Goal: Contribute content: Contribute content

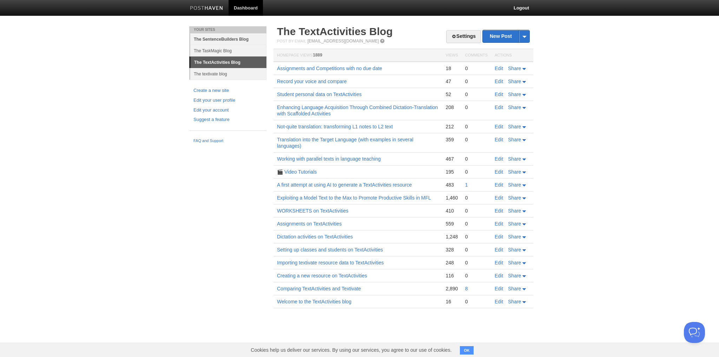
click at [214, 37] on link "The SentenceBuilders Blog" at bounding box center [228, 39] width 76 height 12
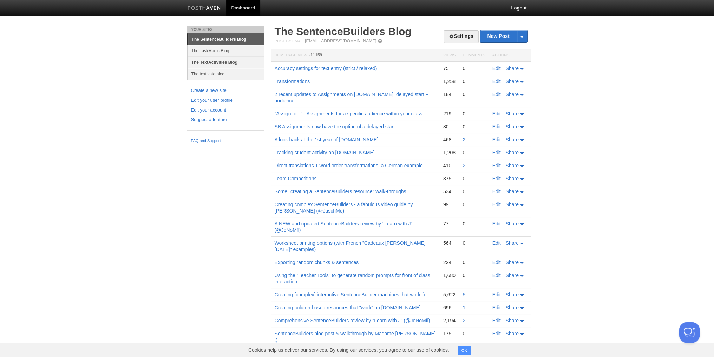
click at [222, 61] on link "The TextActivities Blog" at bounding box center [226, 63] width 76 height 12
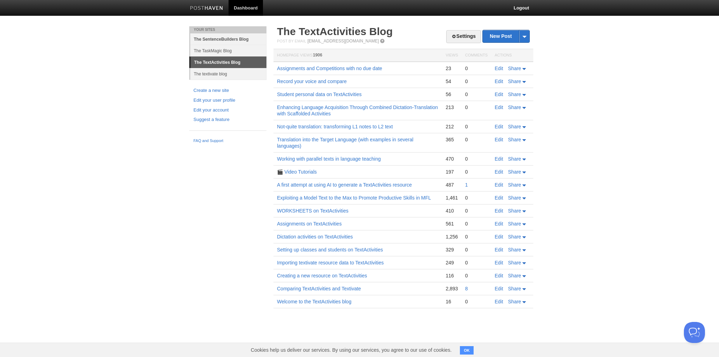
click at [223, 38] on link "The SentenceBuilders Blog" at bounding box center [228, 39] width 76 height 12
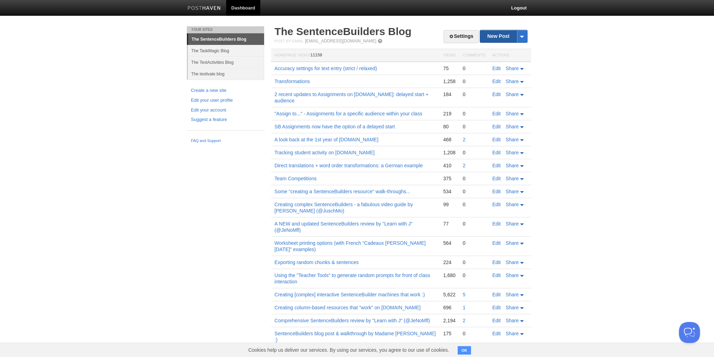
click at [494, 33] on link "New Post" at bounding box center [503, 36] width 47 height 12
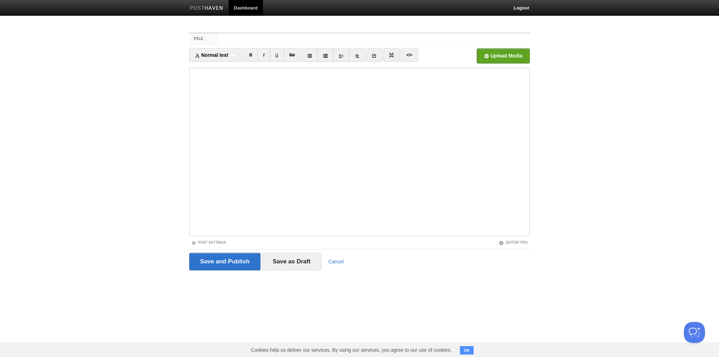
type input "S"
click at [270, 38] on input "Activities explained . sections, modes & activities" at bounding box center [374, 38] width 312 height 11
click at [362, 37] on input "Activities explained: sections, modes & activities" at bounding box center [374, 38] width 312 height 11
click at [240, 38] on input "Activities explained: sections, modes & activities" at bounding box center [374, 38] width 312 height 11
click at [244, 38] on input "Activities explained: sections, modes & activities" at bounding box center [374, 38] width 312 height 11
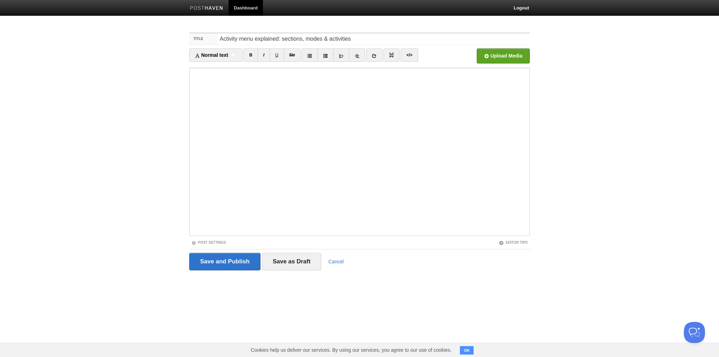
click at [261, 38] on input "Activity menu explained: sections, modes & activities" at bounding box center [374, 38] width 312 height 11
drag, startPoint x: 260, startPoint y: 37, endPoint x: 220, endPoint y: 44, distance: 40.2
click at [220, 44] on input "Activity menu : sections, modes & activities" at bounding box center [374, 38] width 312 height 11
click at [312, 39] on input "Sections, modes & activities" at bounding box center [374, 38] width 312 height 11
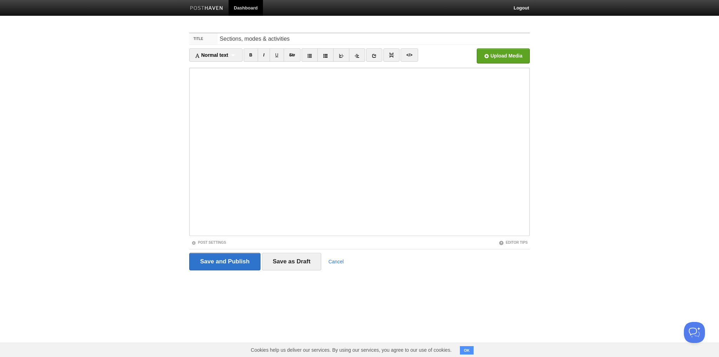
drag, startPoint x: 223, startPoint y: 38, endPoint x: 217, endPoint y: 38, distance: 6.3
click at [215, 38] on div "Title Sections, modes & activities" at bounding box center [359, 39] width 341 height 12
click at [352, 39] on input "A handy guide to the sections, modes & activities" at bounding box center [374, 38] width 312 height 11
click at [243, 40] on input "A handy guide to the sections, modes & activities in the SentenceBuilders activ…" at bounding box center [374, 38] width 312 height 11
click at [242, 41] on input "A handy guide to the sections, modes & activities in the SentenceBuilders activ…" at bounding box center [374, 38] width 312 height 11
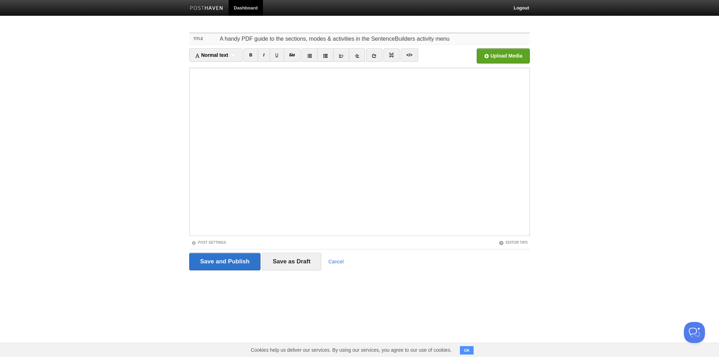
type input "A handy PDF guide to the sections, modes & activities in the SentenceBuilders a…"
click at [583, 167] on body "Dashboard Logout Your Sites The SentenceBuilders Blog The TaskMagic Blog The Te…" at bounding box center [359, 148] width 719 height 297
click at [510, 59] on input "file" at bounding box center [292, 58] width 532 height 36
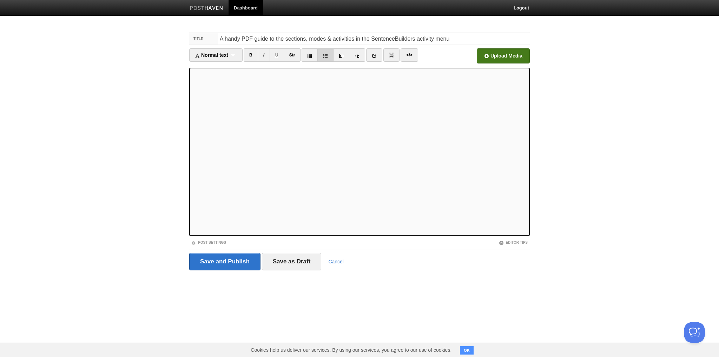
click at [325, 56] on icon at bounding box center [325, 55] width 5 height 5
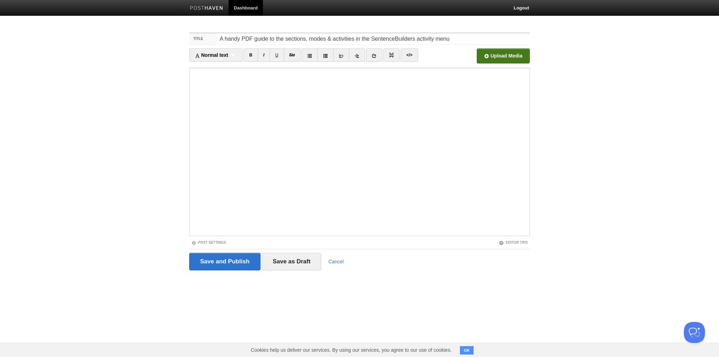
click at [84, 198] on body "Dashboard Logout Your Sites The SentenceBuilders Blog The TaskMagic Blog The Te…" at bounding box center [359, 148] width 719 height 297
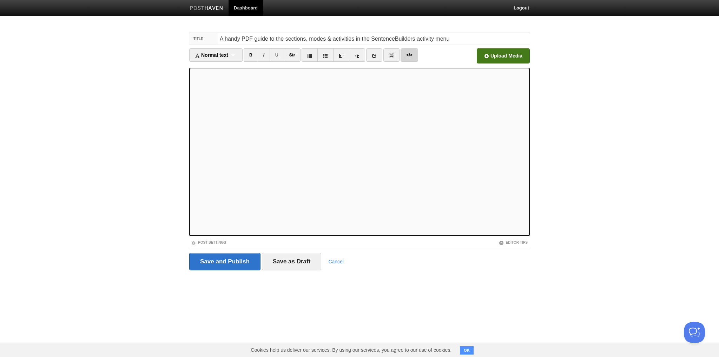
click at [406, 55] on link "</>" at bounding box center [409, 54] width 17 height 13
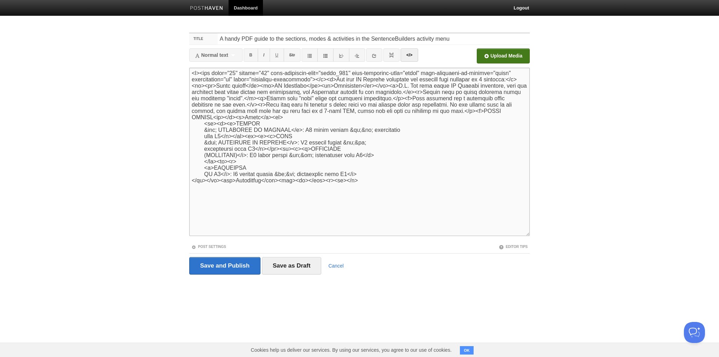
click at [220, 183] on textarea at bounding box center [359, 152] width 341 height 169
click at [254, 180] on textarea at bounding box center [359, 152] width 341 height 169
click at [261, 182] on textarea at bounding box center [359, 152] width 341 height 169
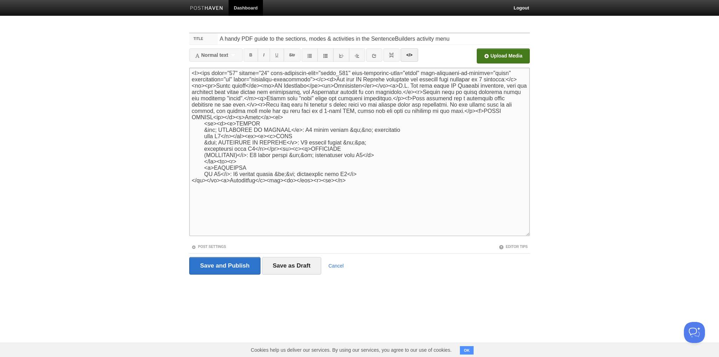
click at [261, 182] on textarea at bounding box center [359, 152] width 341 height 169
click at [284, 184] on textarea at bounding box center [359, 152] width 341 height 169
click at [411, 57] on link "</>" at bounding box center [409, 54] width 17 height 13
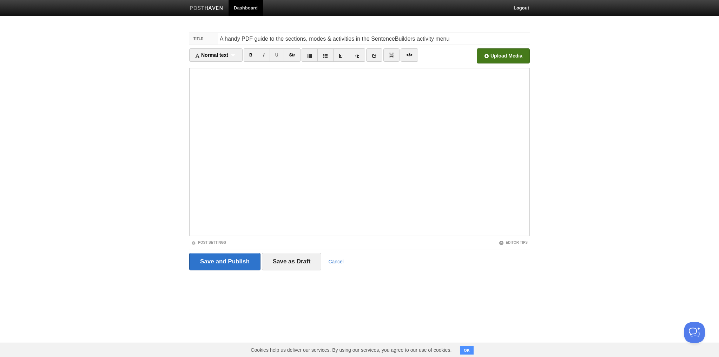
drag, startPoint x: 601, startPoint y: 104, endPoint x: 594, endPoint y: 109, distance: 9.1
click at [601, 105] on body "Dashboard Logout Your Sites The SentenceBuilders Blog The TaskMagic Blog The Te…" at bounding box center [359, 148] width 719 height 297
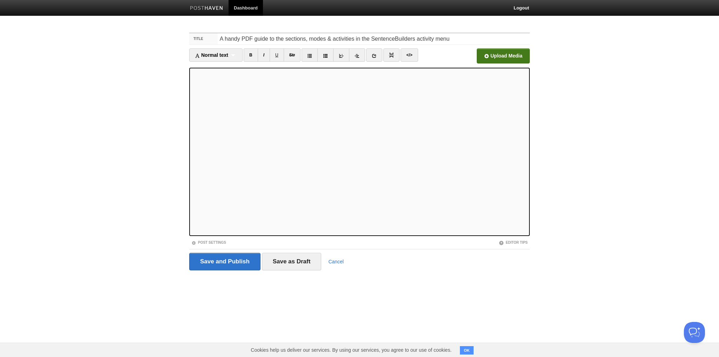
click at [122, 71] on body "Dashboard Logout Your Sites The SentenceBuilders Blog The TaskMagic Blog The Te…" at bounding box center [359, 148] width 719 height 297
drag, startPoint x: 178, startPoint y: 187, endPoint x: 558, endPoint y: 287, distance: 392.0
click at [558, 287] on body "Dashboard Logout Your Sites The SentenceBuilders Blog The TaskMagic Blog The Te…" at bounding box center [359, 148] width 719 height 297
click at [404, 57] on link "</>" at bounding box center [409, 54] width 17 height 13
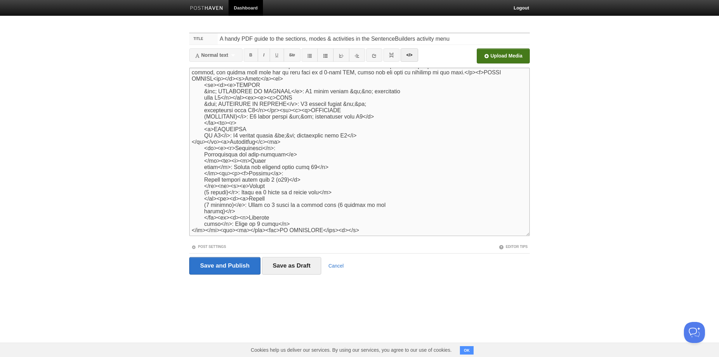
drag, startPoint x: 215, startPoint y: 229, endPoint x: 254, endPoint y: 229, distance: 39.7
click at [254, 229] on textarea at bounding box center [359, 152] width 341 height 169
click at [297, 229] on textarea at bounding box center [359, 152] width 341 height 169
click at [282, 230] on textarea at bounding box center [359, 152] width 341 height 169
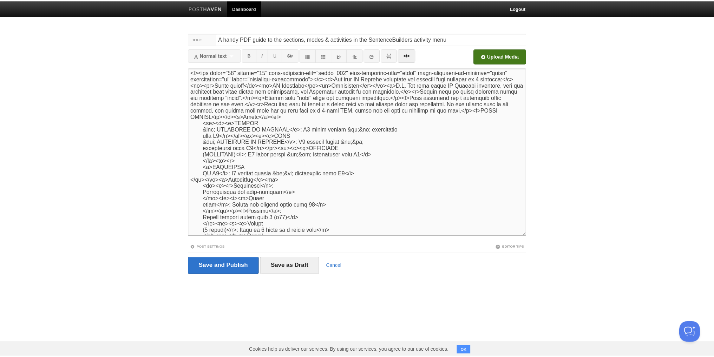
scroll to position [0, 0]
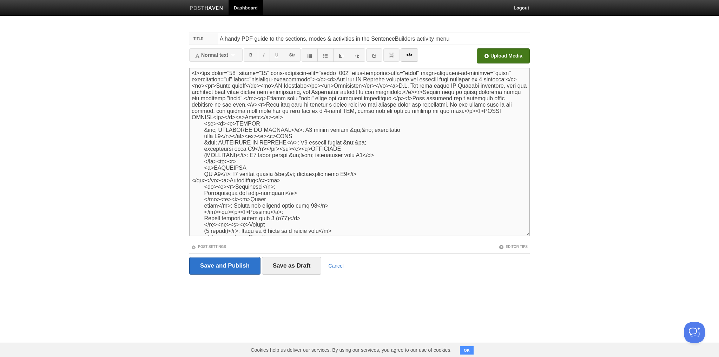
click at [223, 125] on textarea at bounding box center [359, 152] width 341 height 169
click at [256, 140] on textarea at bounding box center [359, 152] width 341 height 169
click at [256, 139] on textarea at bounding box center [359, 152] width 341 height 169
click at [258, 138] on textarea at bounding box center [359, 152] width 341 height 169
click at [269, 118] on textarea at bounding box center [359, 152] width 341 height 169
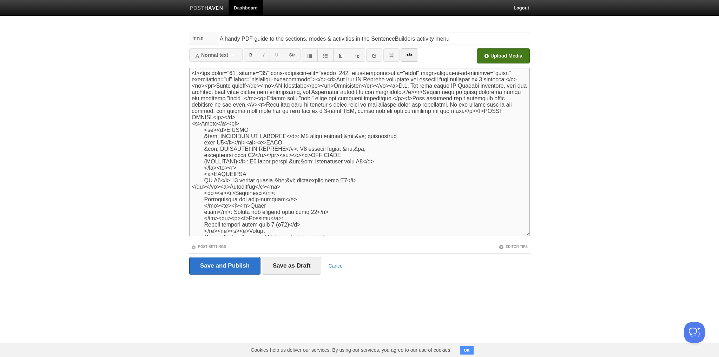
click at [229, 124] on textarea at bounding box center [359, 152] width 341 height 169
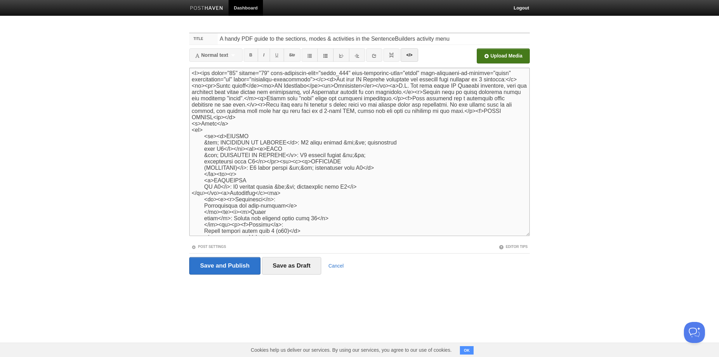
click at [205, 144] on textarea at bounding box center [359, 152] width 341 height 169
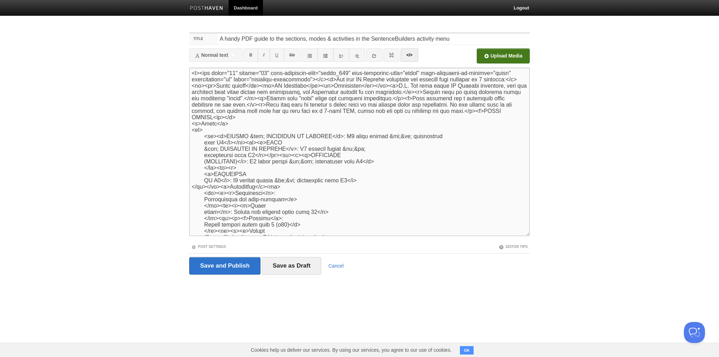
click at [205, 144] on textarea at bounding box center [359, 152] width 341 height 169
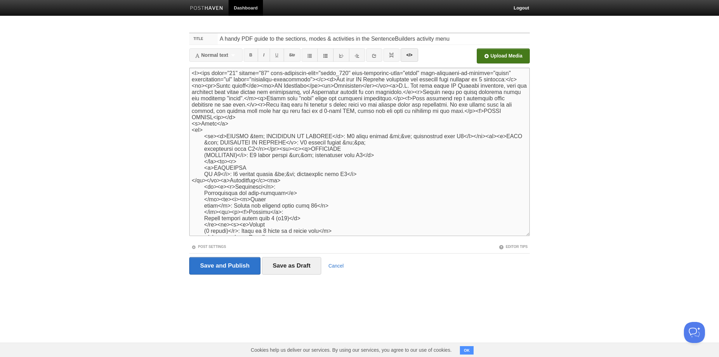
click at [461, 139] on textarea at bounding box center [359, 152] width 341 height 169
click at [462, 137] on textarea at bounding box center [359, 152] width 341 height 169
click at [463, 136] on textarea at bounding box center [359, 152] width 341 height 169
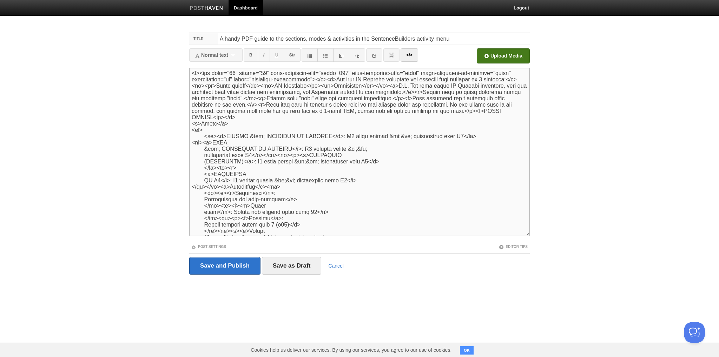
click at [193, 145] on textarea at bounding box center [359, 152] width 341 height 169
click at [205, 137] on textarea at bounding box center [359, 152] width 341 height 169
click at [204, 151] on textarea at bounding box center [359, 152] width 341 height 169
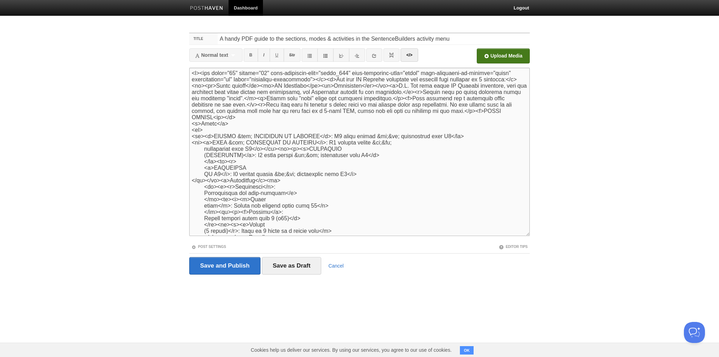
click at [196, 151] on textarea at bounding box center [359, 152] width 341 height 169
click at [202, 152] on textarea at bounding box center [359, 152] width 341 height 169
click at [449, 146] on textarea at bounding box center [359, 152] width 341 height 169
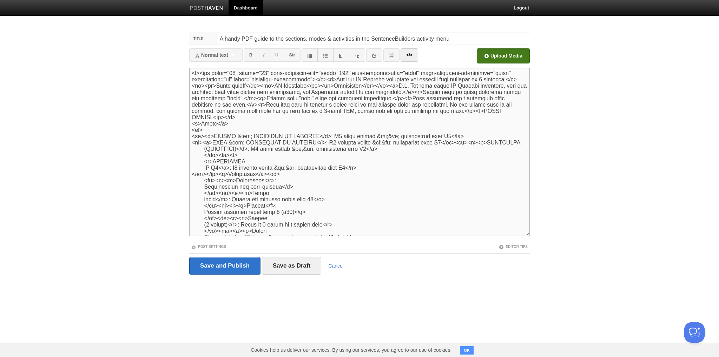
click at [450, 143] on textarea at bounding box center [359, 152] width 341 height 169
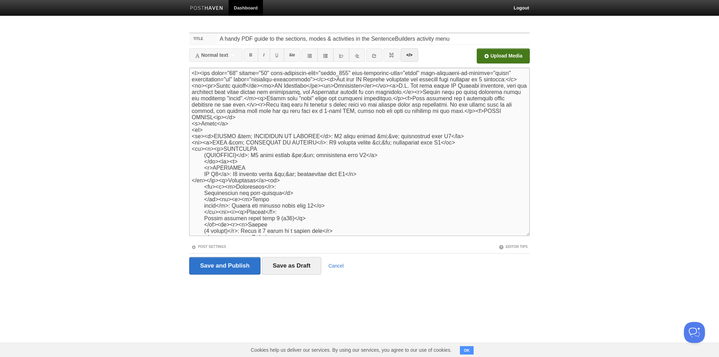
click at [210, 151] on textarea at bounding box center [359, 152] width 341 height 169
click at [200, 157] on textarea at bounding box center [359, 152] width 341 height 169
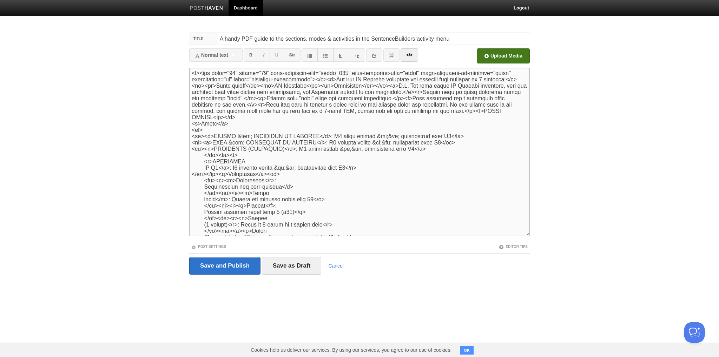
click at [408, 149] on textarea at bounding box center [359, 152] width 341 height 169
click at [204, 157] on textarea at bounding box center [359, 152] width 341 height 169
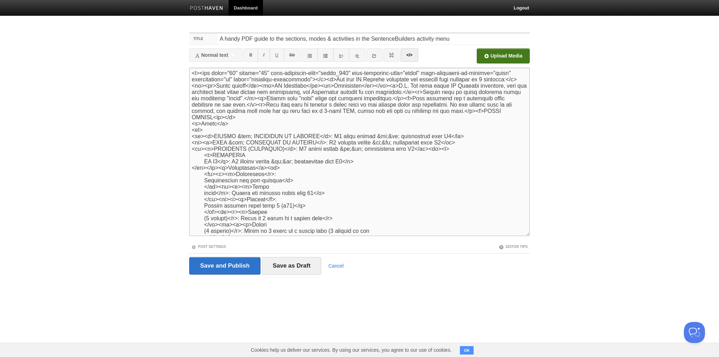
click at [408, 150] on textarea at bounding box center [359, 152] width 341 height 169
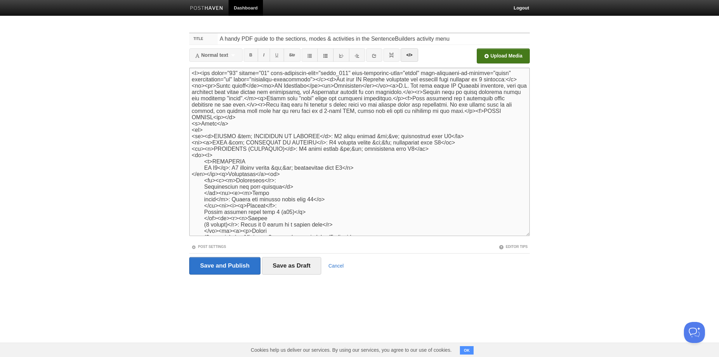
click at [204, 163] on textarea at bounding box center [359, 152] width 341 height 169
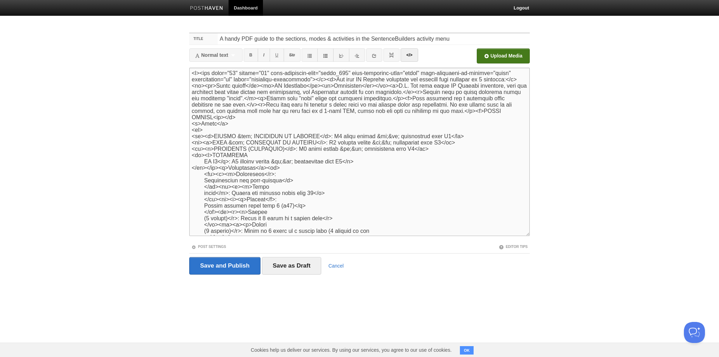
click at [205, 162] on textarea at bounding box center [359, 152] width 341 height 169
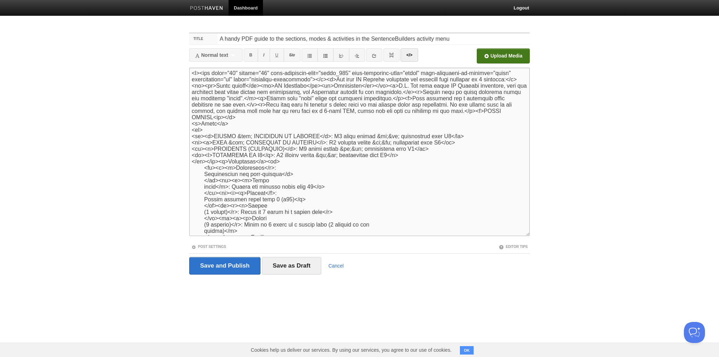
click at [190, 164] on textarea at bounding box center [359, 152] width 341 height 169
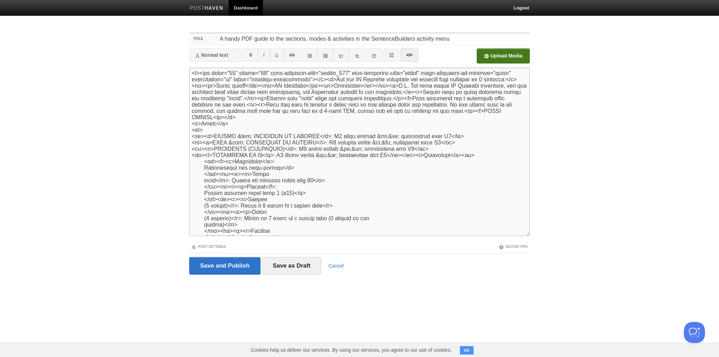
click at [398, 157] on textarea at bounding box center [359, 152] width 341 height 169
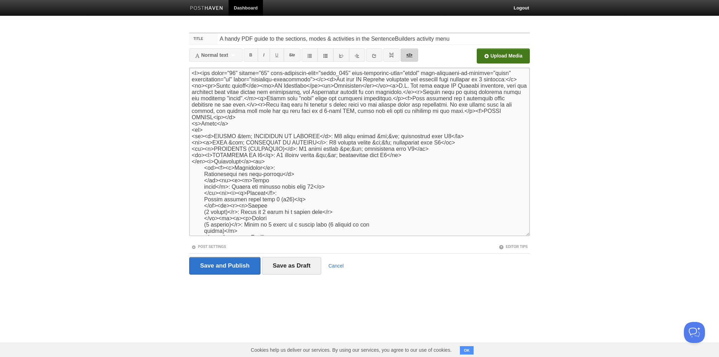
click at [409, 59] on link "</>" at bounding box center [409, 54] width 17 height 13
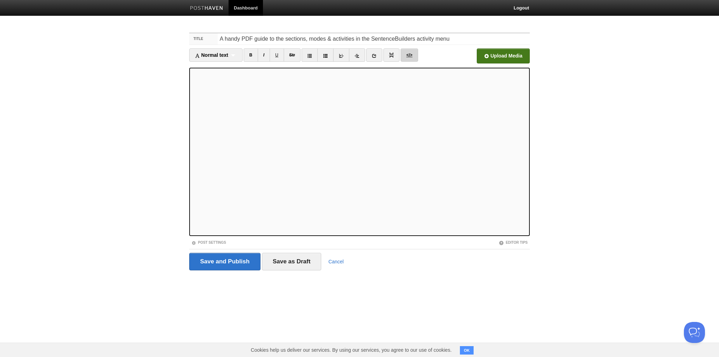
click at [409, 58] on link "</>" at bounding box center [409, 54] width 17 height 13
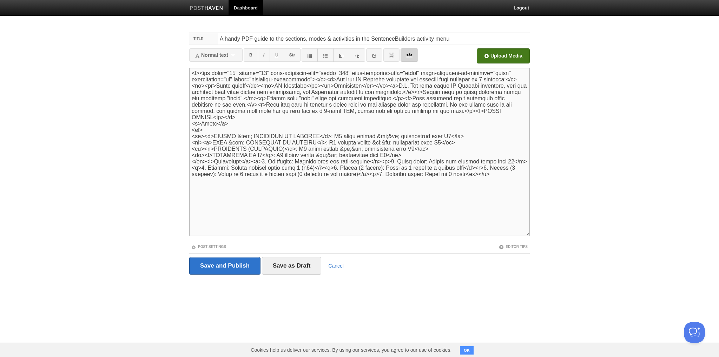
click at [409, 57] on link "</>" at bounding box center [409, 54] width 17 height 13
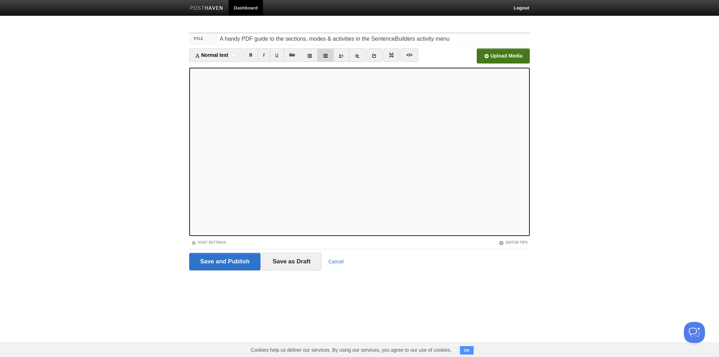
click at [327, 56] on icon at bounding box center [325, 55] width 5 height 5
click at [407, 55] on link "</>" at bounding box center [409, 54] width 17 height 13
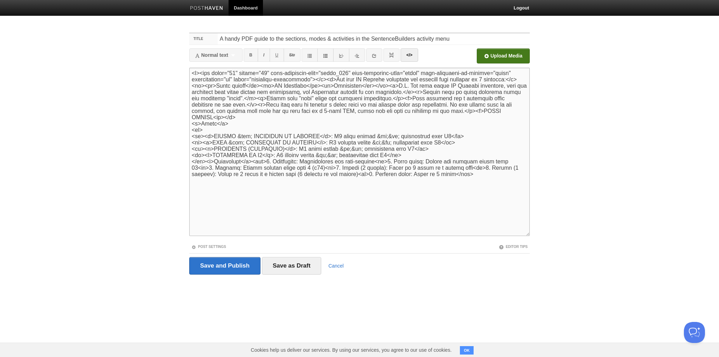
click at [204, 156] on textarea at bounding box center [359, 152] width 341 height 169
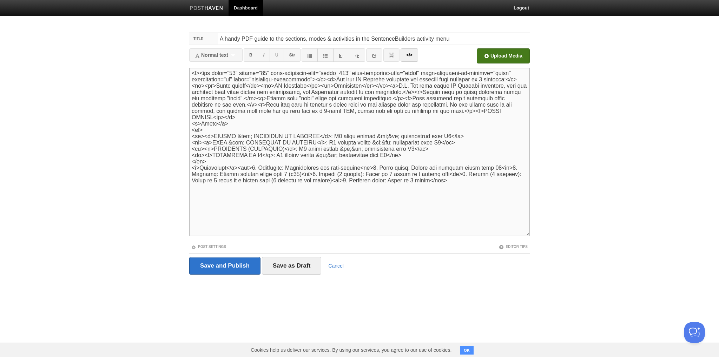
click at [234, 164] on textarea at bounding box center [359, 152] width 341 height 169
type textarea "<p><img width="48" height="48" data-posthaven-guid="newcp_213" data-posthaven-t…"
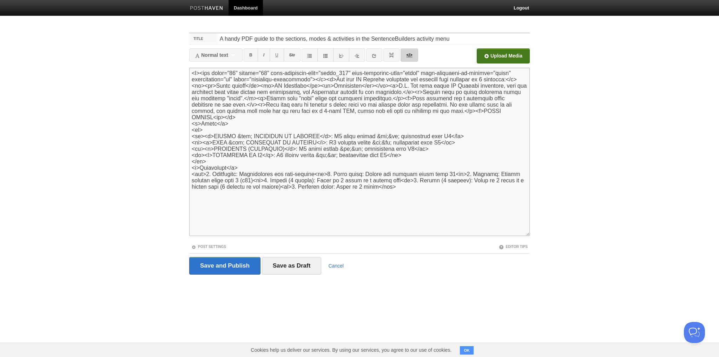
click at [409, 52] on link "</>" at bounding box center [409, 54] width 17 height 13
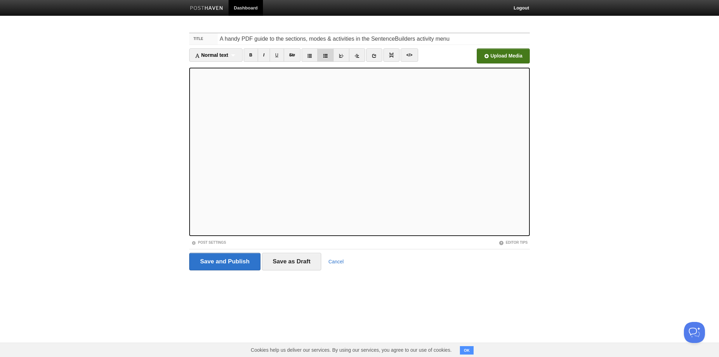
click at [324, 56] on icon at bounding box center [325, 55] width 5 height 5
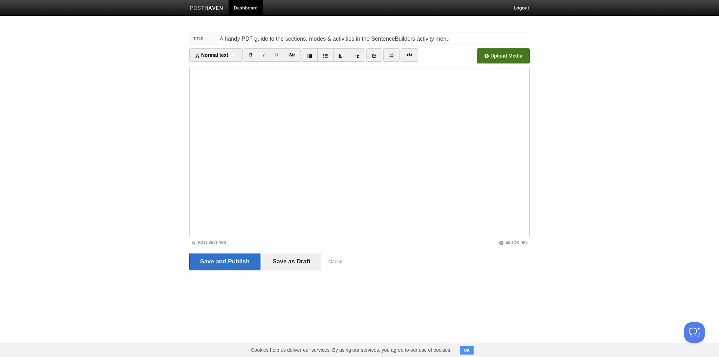
click at [147, 21] on body "Dashboard Logout Your Sites The SentenceBuilders Blog The TaskMagic Blog The Te…" at bounding box center [359, 148] width 719 height 297
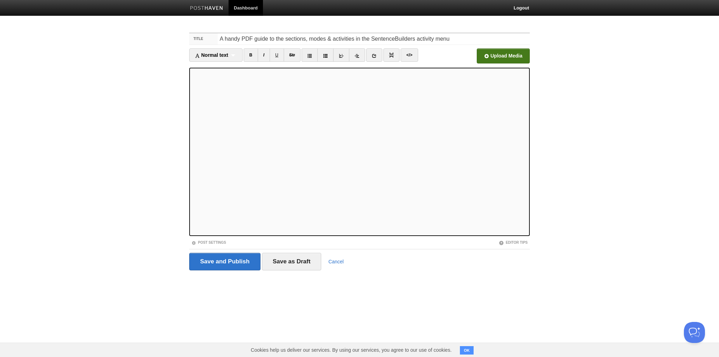
click at [136, 118] on body "Dashboard Logout Your Sites The SentenceBuilders Blog The TaskMagic Blog The Te…" at bounding box center [359, 148] width 719 height 297
click at [324, 58] on link at bounding box center [325, 54] width 16 height 13
click at [326, 55] on icon at bounding box center [325, 55] width 5 height 5
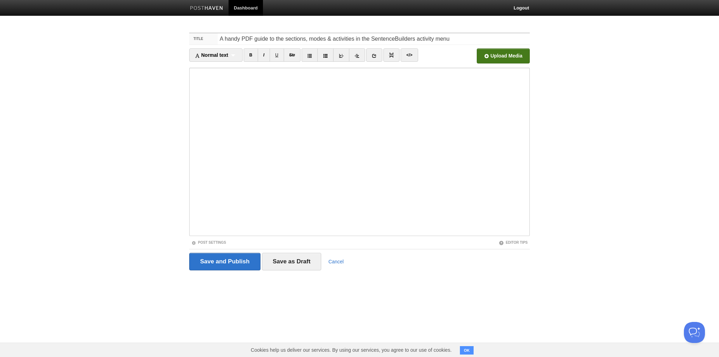
click at [47, 176] on body "Dashboard Logout Your Sites The SentenceBuilders Blog The TaskMagic Blog The Te…" at bounding box center [359, 148] width 719 height 297
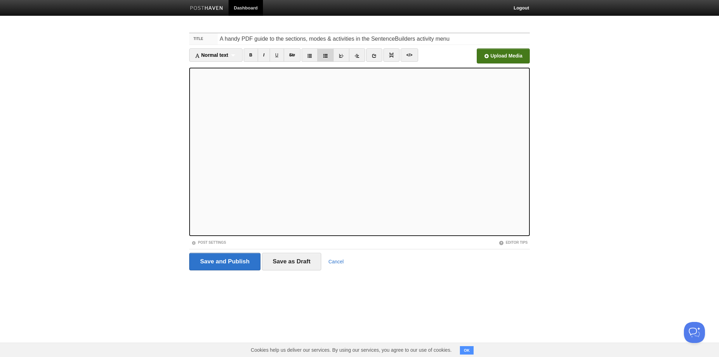
click at [325, 55] on icon at bounding box center [325, 55] width 5 height 5
click at [324, 57] on icon at bounding box center [325, 55] width 5 height 5
click at [328, 55] on icon at bounding box center [325, 55] width 5 height 5
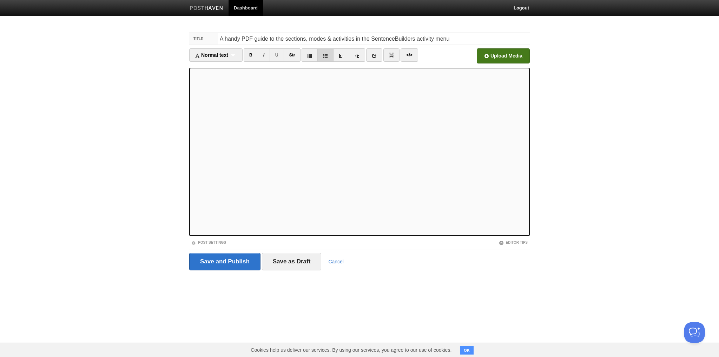
click at [326, 53] on link at bounding box center [325, 54] width 16 height 13
click at [326, 52] on link at bounding box center [325, 54] width 16 height 13
click at [250, 54] on link "B" at bounding box center [251, 54] width 14 height 13
click at [251, 55] on link "B" at bounding box center [251, 54] width 14 height 13
drag, startPoint x: 277, startPoint y: 55, endPoint x: 274, endPoint y: 58, distance: 4.5
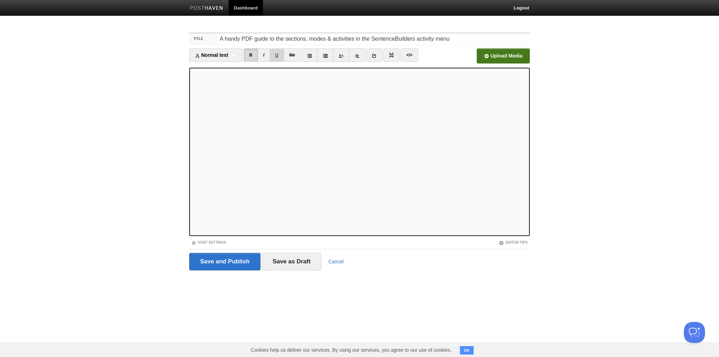
click at [277, 55] on link "U" at bounding box center [277, 54] width 14 height 13
click at [251, 55] on link "B" at bounding box center [251, 54] width 14 height 13
click at [278, 55] on link "U" at bounding box center [277, 54] width 14 height 13
click at [251, 57] on link "B" at bounding box center [251, 54] width 14 height 13
click at [247, 60] on link "B" at bounding box center [251, 54] width 14 height 13
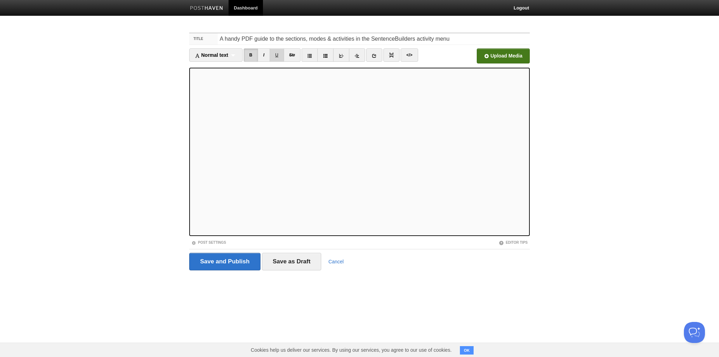
click at [274, 58] on link "U" at bounding box center [277, 54] width 14 height 13
click at [250, 55] on link "B" at bounding box center [251, 54] width 14 height 13
click at [276, 57] on link "U" at bounding box center [277, 54] width 14 height 13
click at [250, 56] on link "B" at bounding box center [251, 54] width 14 height 13
click at [248, 59] on link "B" at bounding box center [251, 54] width 14 height 13
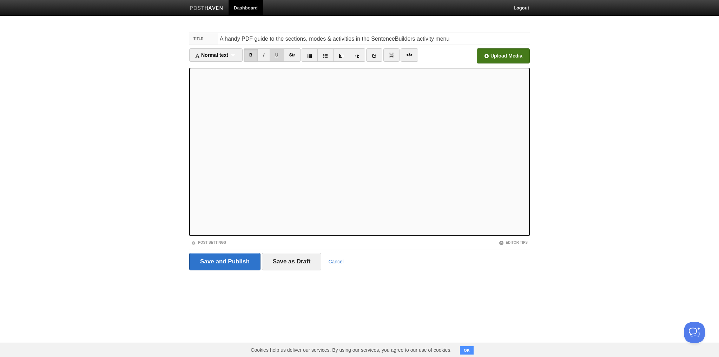
click at [274, 57] on link "U" at bounding box center [277, 54] width 14 height 13
click at [252, 54] on link "B" at bounding box center [251, 54] width 14 height 13
drag, startPoint x: 277, startPoint y: 55, endPoint x: 275, endPoint y: 68, distance: 13.5
click at [277, 56] on link "U" at bounding box center [277, 54] width 14 height 13
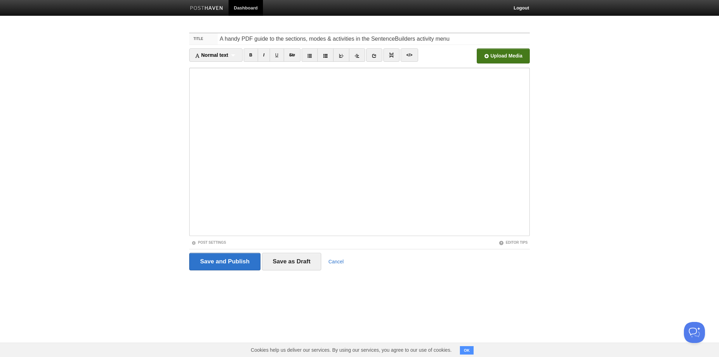
click at [491, 56] on input "file" at bounding box center [292, 58] width 532 height 36
click at [210, 242] on link "Post Settings" at bounding box center [208, 243] width 35 height 4
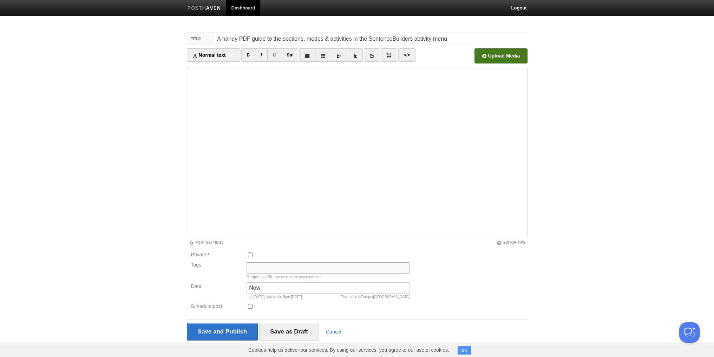
click at [268, 270] on input "Tags" at bounding box center [327, 268] width 163 height 11
type input "u"
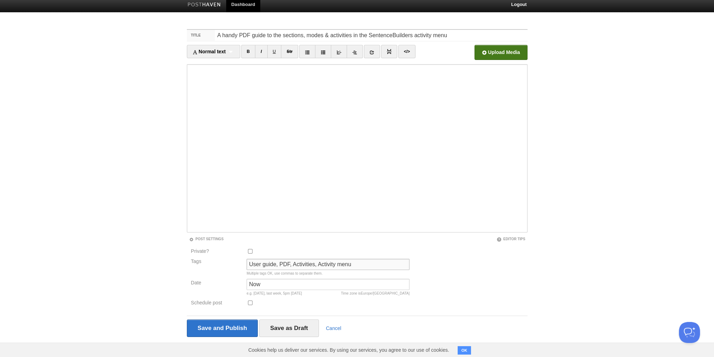
scroll to position [9, 0]
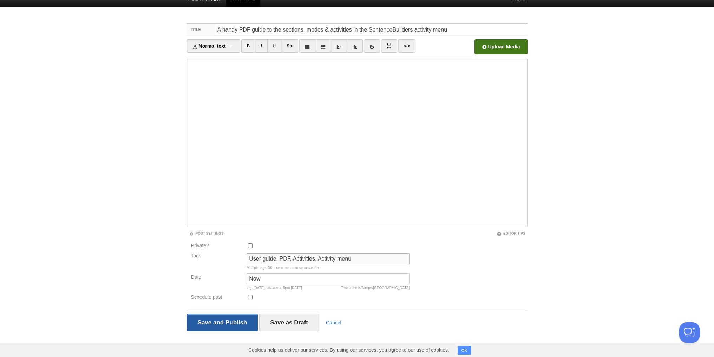
type input "User guide, PDF, Activities, Activity menu"
click at [230, 322] on input "Save and Publish" at bounding box center [222, 323] width 71 height 18
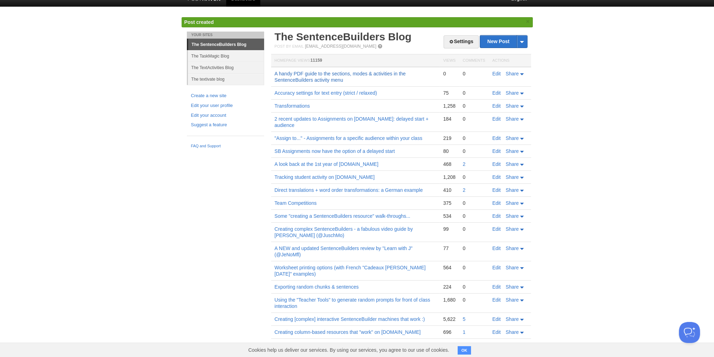
click at [327, 72] on link "A handy PDF guide to the sections, modes & activities in the SentenceBuilders a…" at bounding box center [340, 77] width 131 height 12
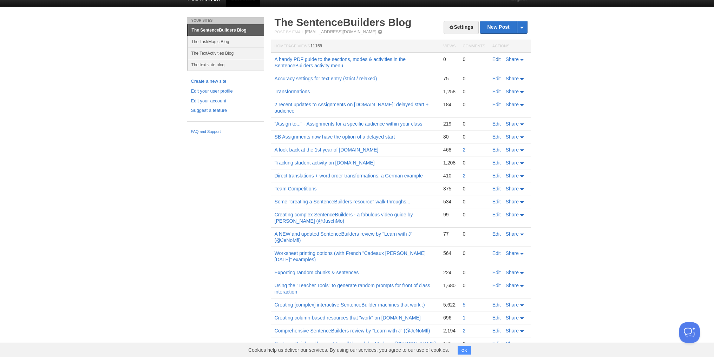
click at [496, 59] on link "Edit" at bounding box center [496, 60] width 8 height 6
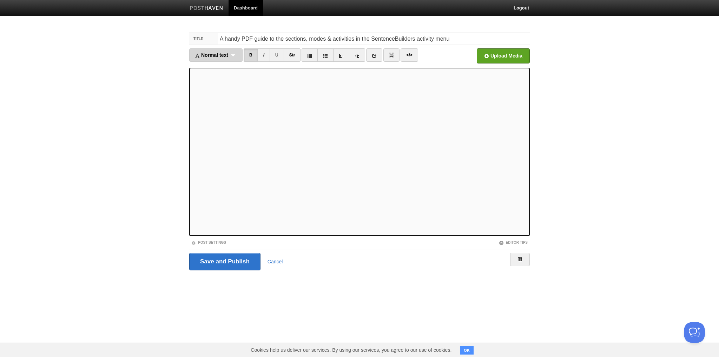
click at [237, 54] on div "Normal text Normal text Heading 1 Heading 2 Heading 3" at bounding box center [215, 54] width 53 height 13
click at [205, 80] on link "Heading 1" at bounding box center [216, 78] width 53 height 11
click at [225, 54] on div "Heading 1 Normal text Heading 1 Heading 2 Heading 3" at bounding box center [211, 54] width 44 height 13
click at [204, 79] on link "Heading 1" at bounding box center [211, 78] width 43 height 11
click at [219, 55] on div "Heading 1 Normal text Heading 1 Heading 2 Heading 3" at bounding box center [211, 54] width 44 height 13
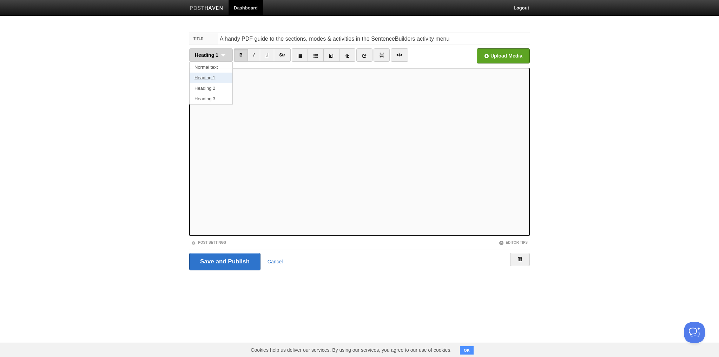
click at [204, 78] on link "Heading 1" at bounding box center [211, 78] width 43 height 11
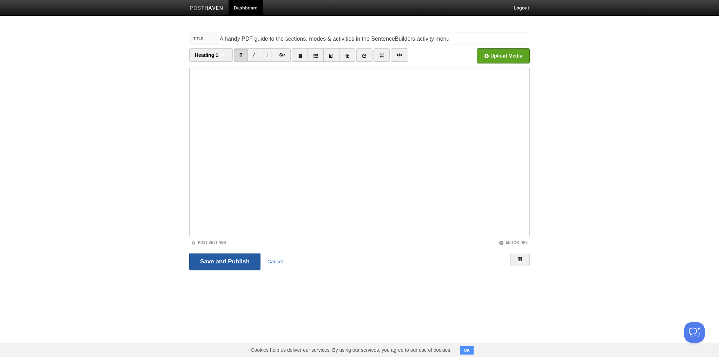
click at [228, 259] on input "Save and Publish" at bounding box center [224, 262] width 71 height 18
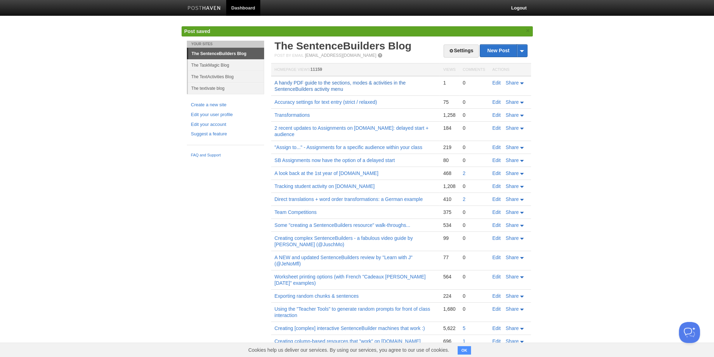
click at [316, 87] on link "A handy PDF guide to the sections, modes & activities in the SentenceBuilders a…" at bounding box center [340, 86] width 131 height 12
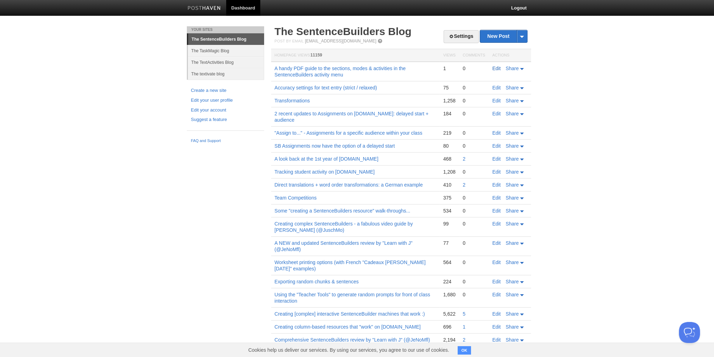
click at [497, 69] on link "Edit" at bounding box center [496, 69] width 8 height 6
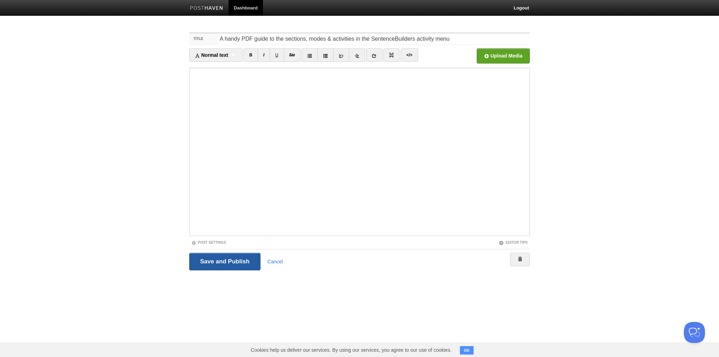
click at [211, 267] on input "Save and Publish" at bounding box center [224, 262] width 71 height 18
